Goal: Task Accomplishment & Management: Complete application form

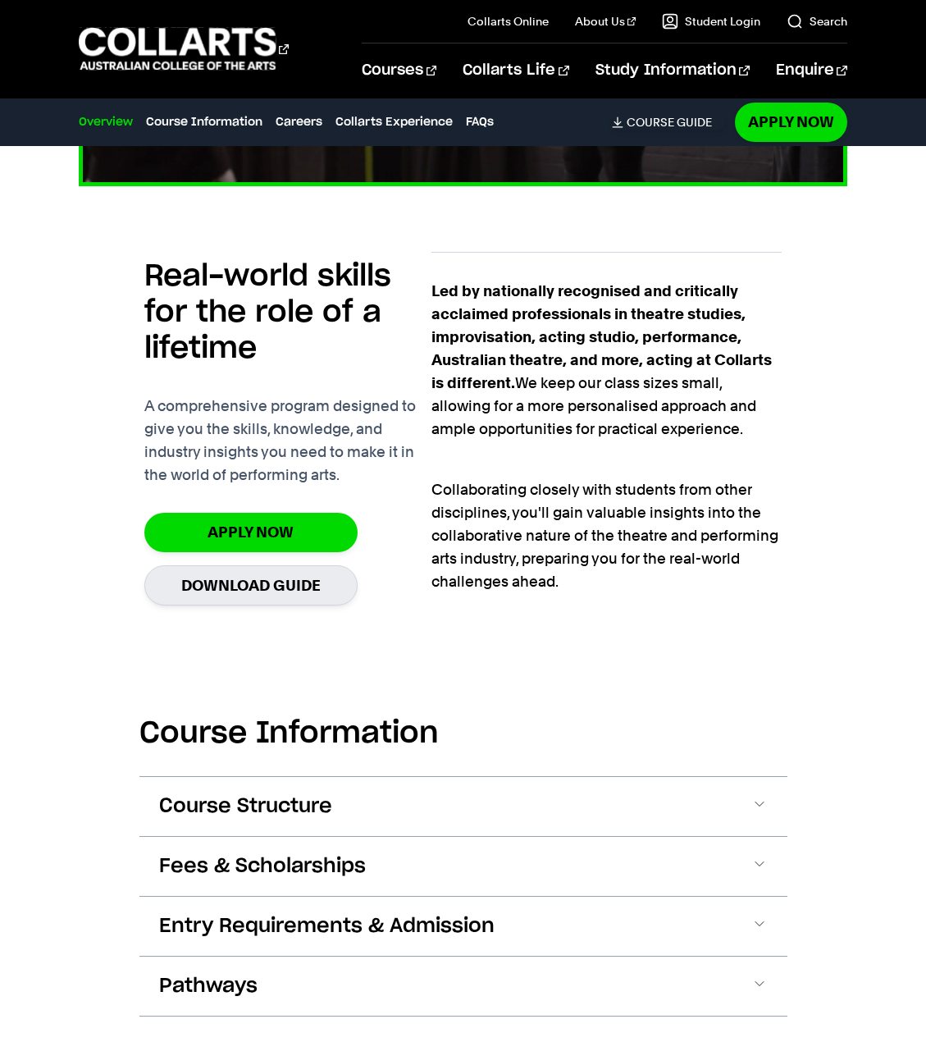
scroll to position [1395, 0]
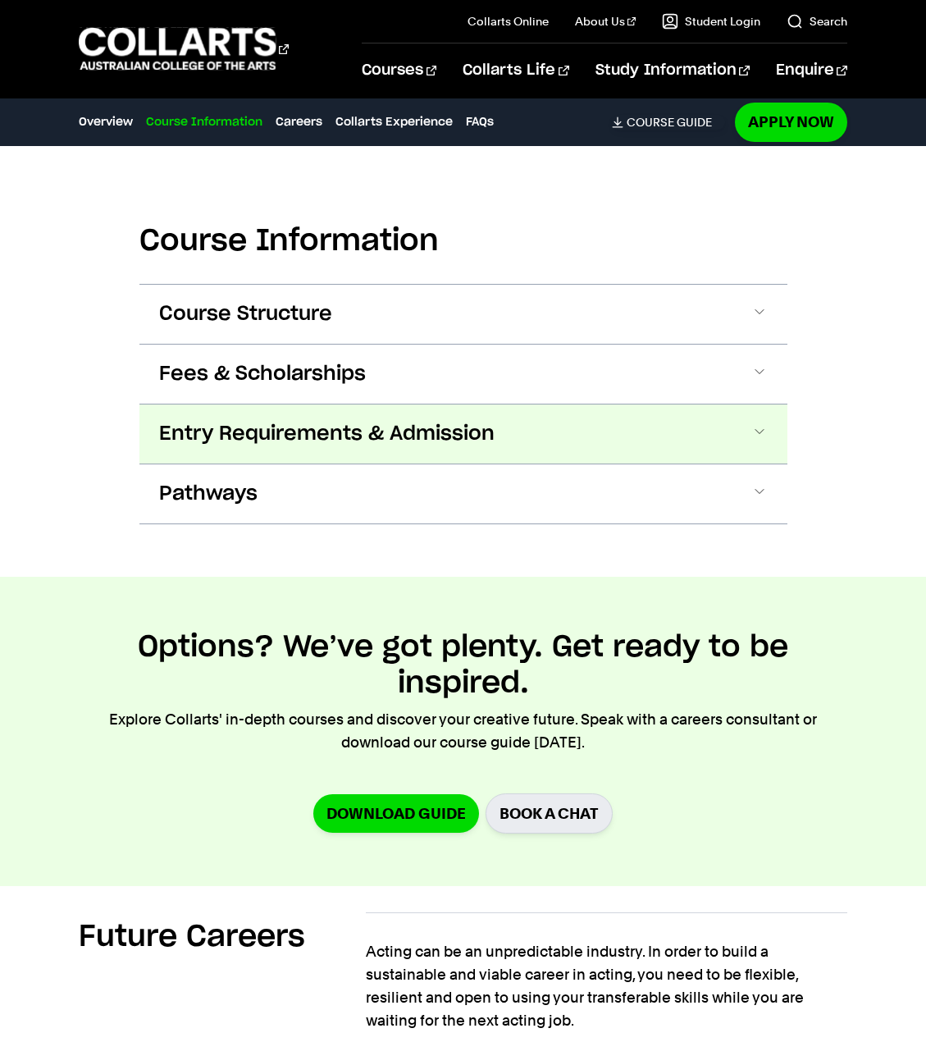
click at [392, 410] on button "Entry Requirements & Admission" at bounding box center [464, 434] width 648 height 59
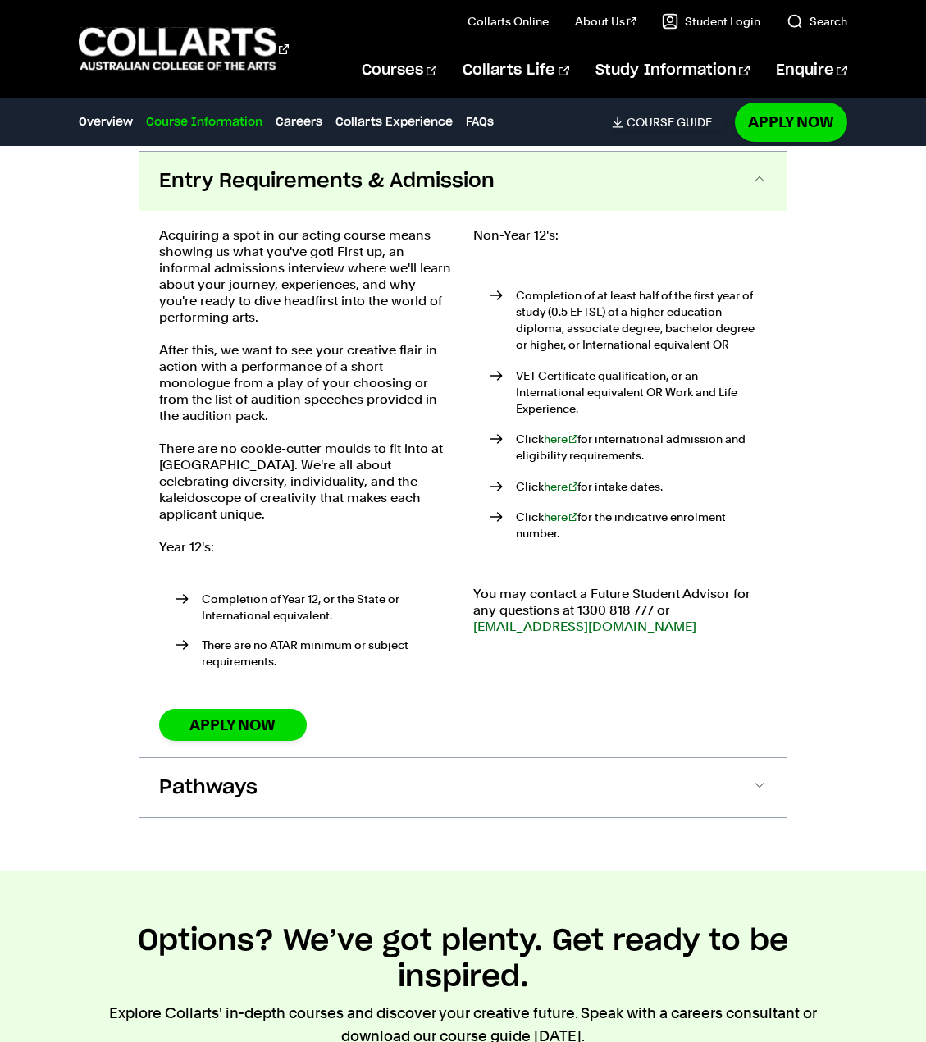
scroll to position [1652, 0]
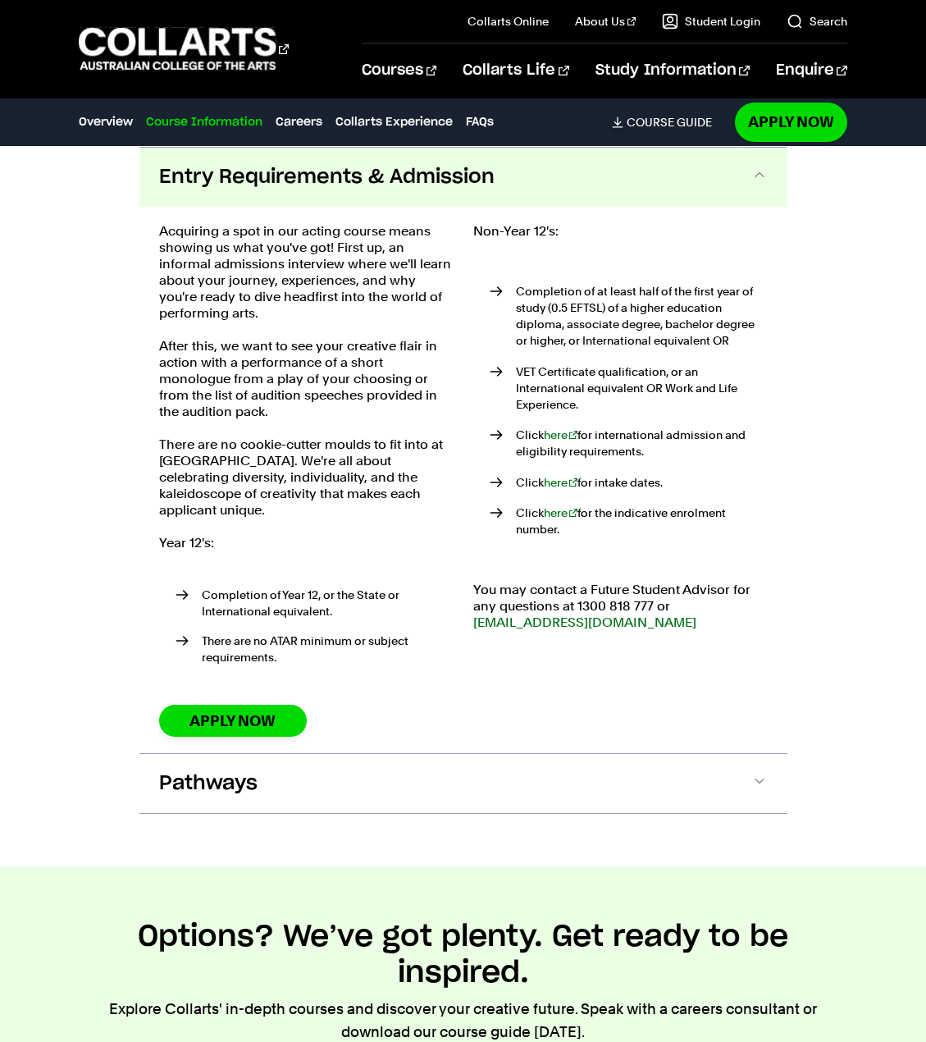
click at [285, 685] on div "Acquiring a spot in our acting course means showing us what you've got! First u…" at bounding box center [306, 480] width 295 height 514
click at [253, 708] on link "Apply Now" at bounding box center [233, 721] width 148 height 32
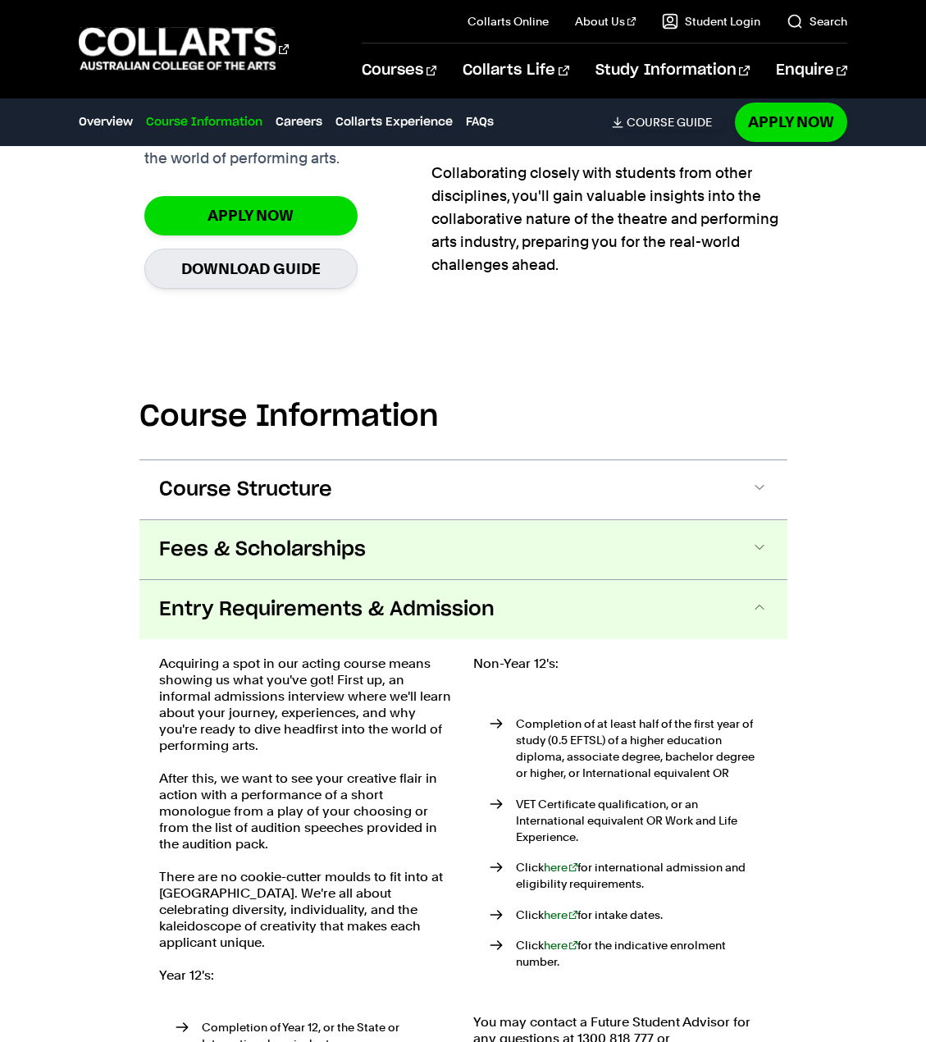
scroll to position [1231, 0]
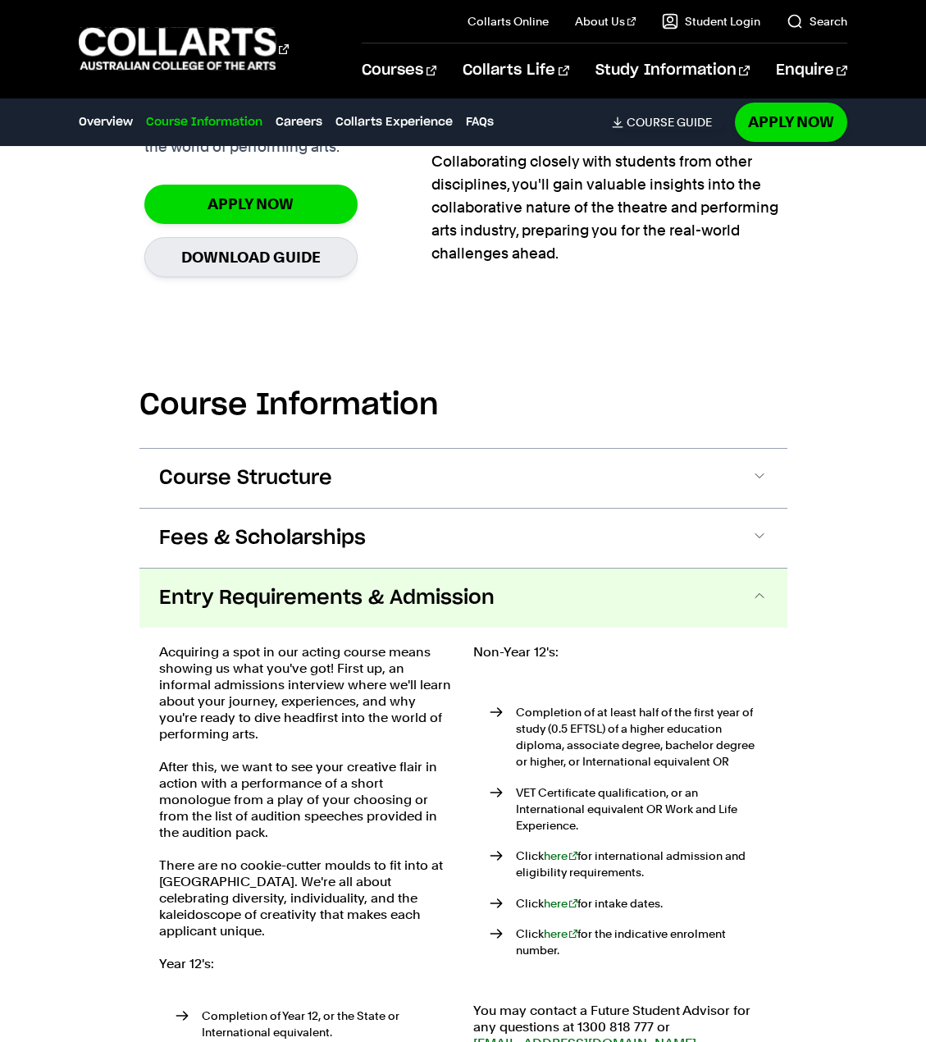
click at [541, 592] on button "Entry Requirements & Admission" at bounding box center [464, 598] width 648 height 59
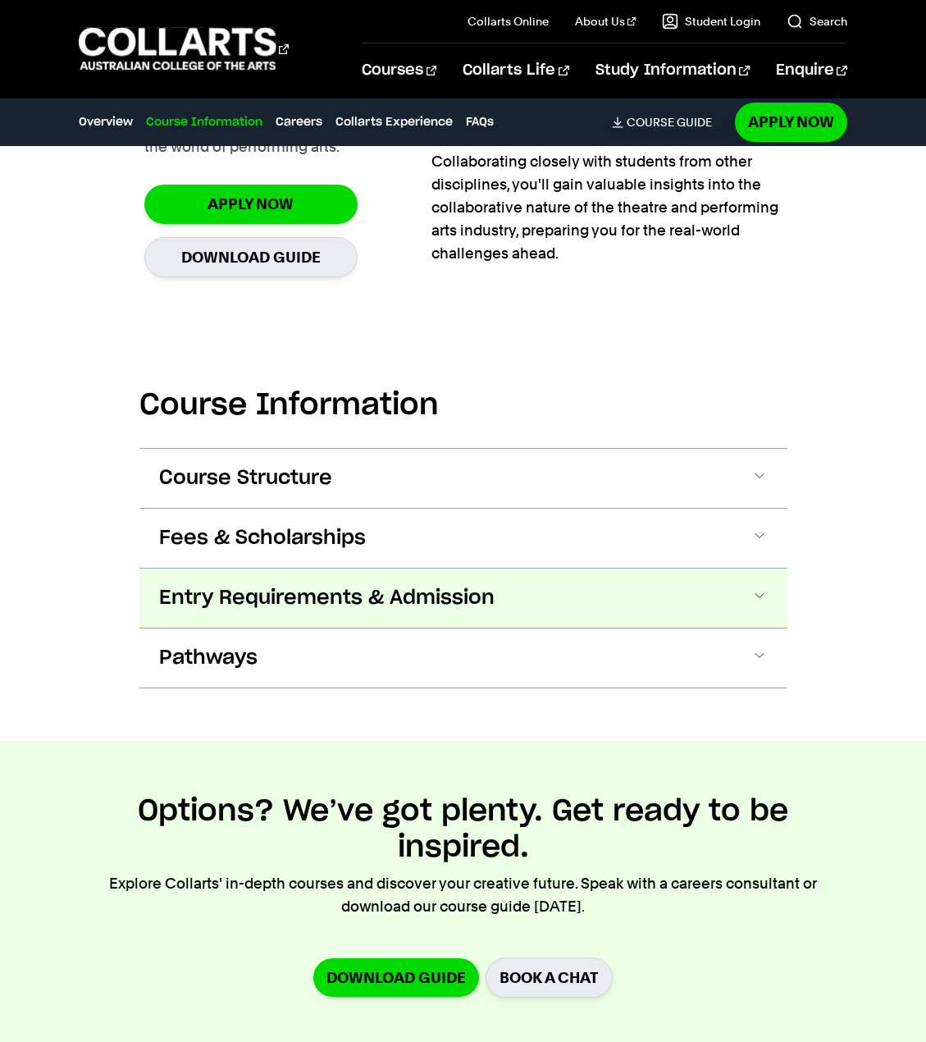
click at [541, 592] on button "Entry Requirements & Admission" at bounding box center [464, 598] width 648 height 59
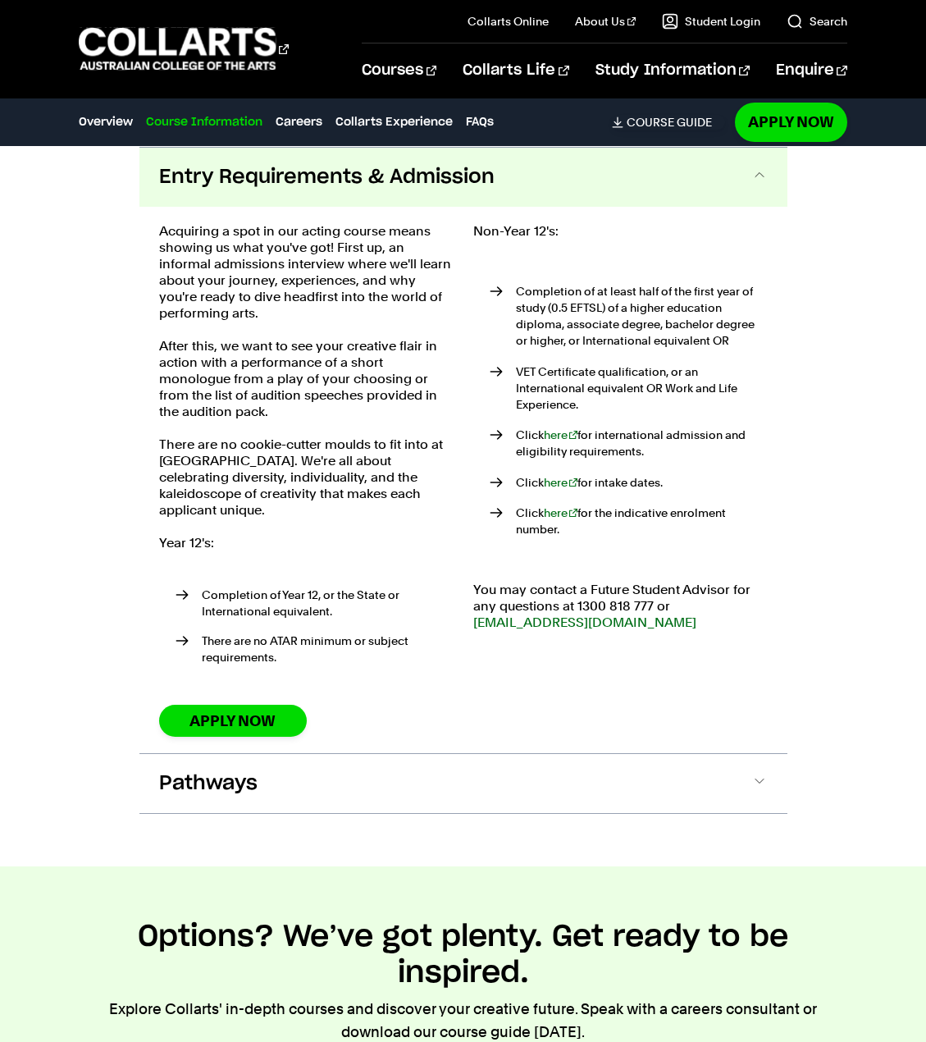
scroll to position [1077, 0]
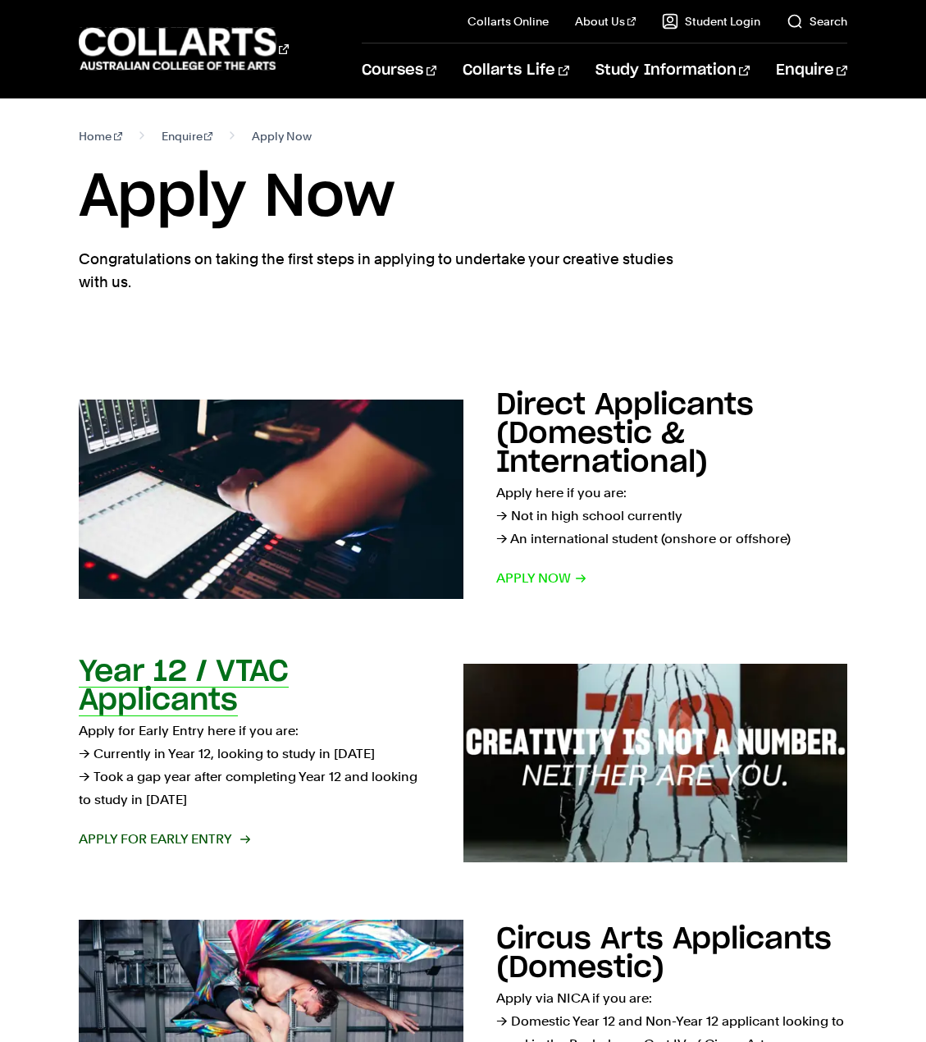
click at [167, 684] on h2 "Year 12 / VTAC Applicants" at bounding box center [184, 686] width 210 height 58
